Goal: Find specific page/section: Find specific page/section

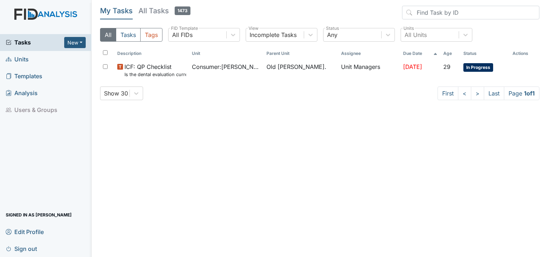
click at [29, 58] on link "Units" at bounding box center [46, 59] width 92 height 17
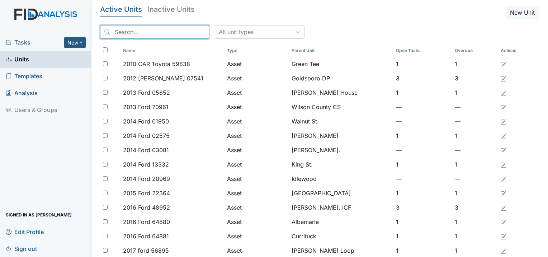
click at [128, 33] on input "search" at bounding box center [154, 32] width 109 height 14
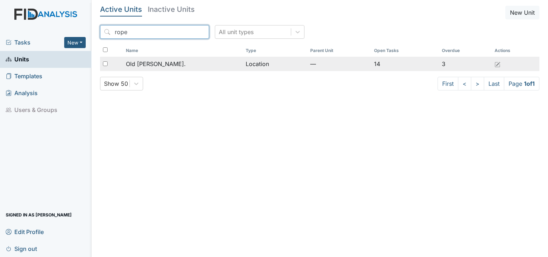
type input "rope"
click at [161, 67] on span "Old [PERSON_NAME]." at bounding box center [156, 64] width 60 height 9
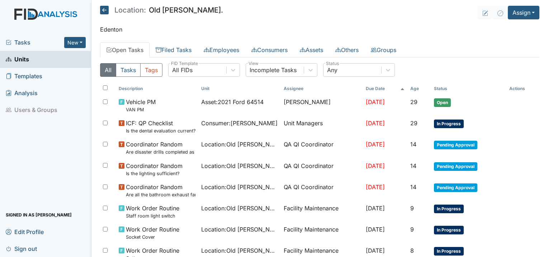
drag, startPoint x: 0, startPoint y: 0, endPoint x: 164, endPoint y: 38, distance: 168.1
click at [164, 39] on main "Location: [GEOGRAPHIC_DATA][PERSON_NAME]. Assign Assign Form Assign Inspection …" at bounding box center [320, 128] width 457 height 257
click at [171, 47] on link "Filed Tasks" at bounding box center [174, 49] width 48 height 15
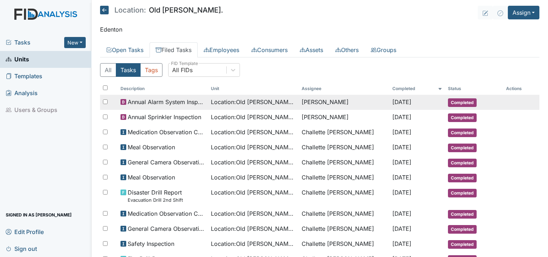
click at [195, 103] on span "Annual Alarm System Inspection" at bounding box center [167, 102] width 78 height 9
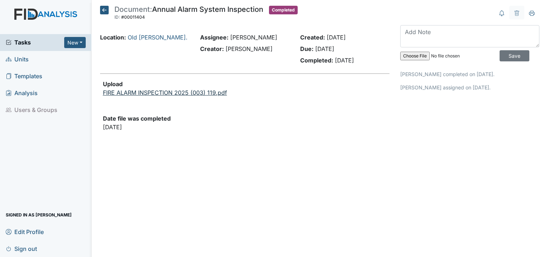
click at [169, 93] on link "FIRE ALARM INSPECTION 2025 (003) 119.pdf" at bounding box center [165, 92] width 124 height 7
